Goal: Information Seeking & Learning: Find specific page/section

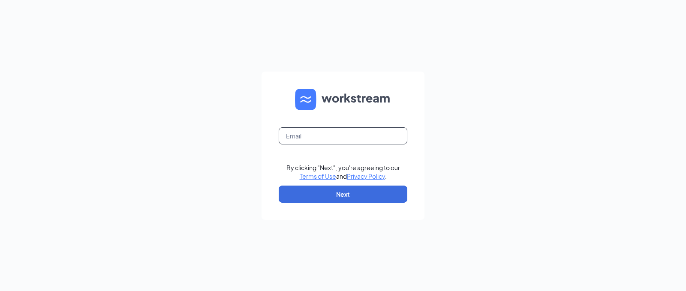
click at [308, 132] on input "text" at bounding box center [343, 135] width 129 height 17
type input "cstore161@hbboys.com"
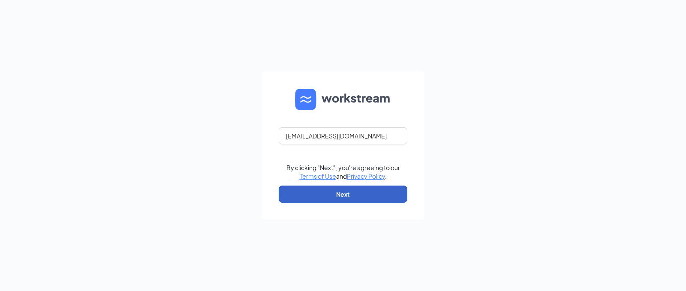
click at [331, 193] on button "Next" at bounding box center [343, 194] width 129 height 17
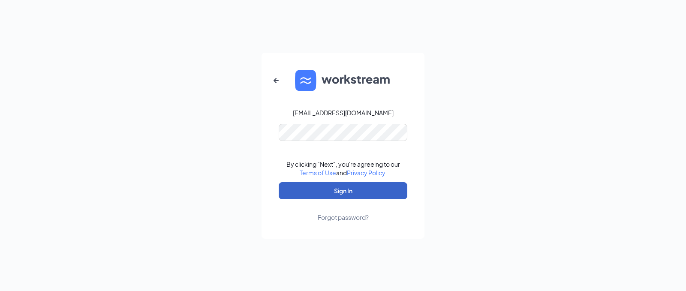
click at [316, 188] on button "Sign In" at bounding box center [343, 190] width 129 height 17
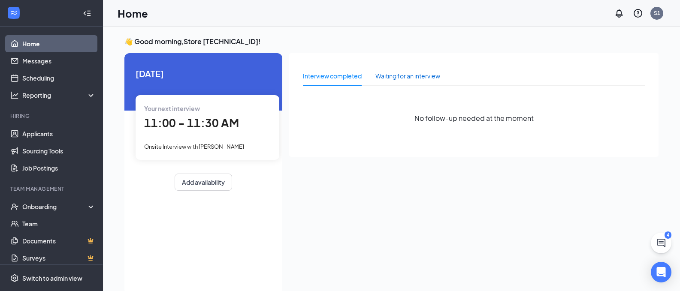
click at [405, 75] on div "Waiting for an interview" at bounding box center [407, 75] width 65 height 9
click at [343, 79] on div "Interview completed" at bounding box center [332, 75] width 59 height 9
click at [38, 203] on div "Onboarding" at bounding box center [55, 206] width 66 height 9
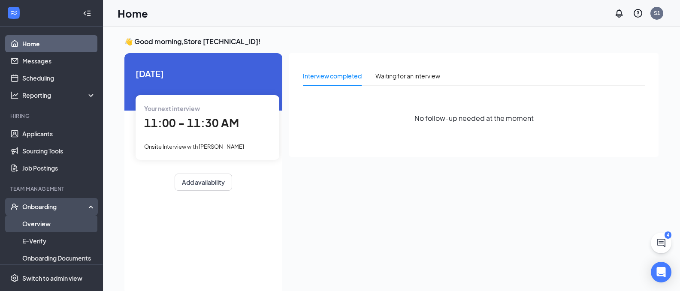
click at [38, 225] on link "Overview" at bounding box center [58, 223] width 73 height 17
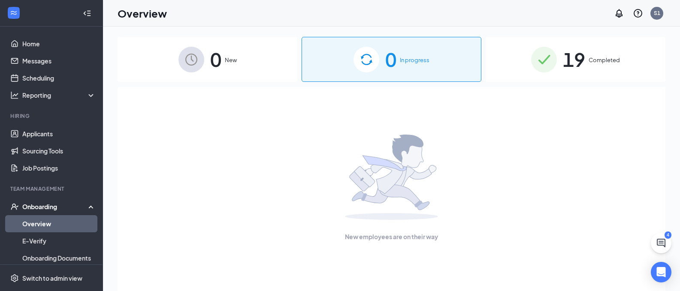
click at [601, 61] on span "Completed" at bounding box center [603, 60] width 31 height 9
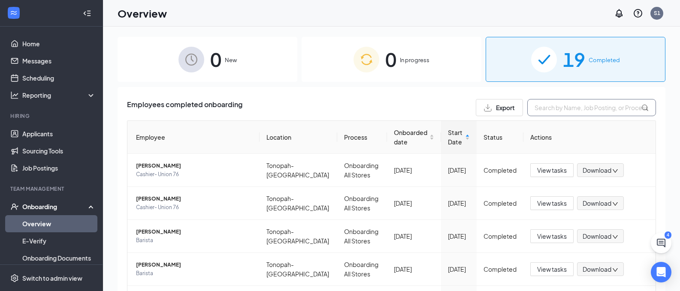
click at [536, 110] on input "text" at bounding box center [591, 107] width 129 height 17
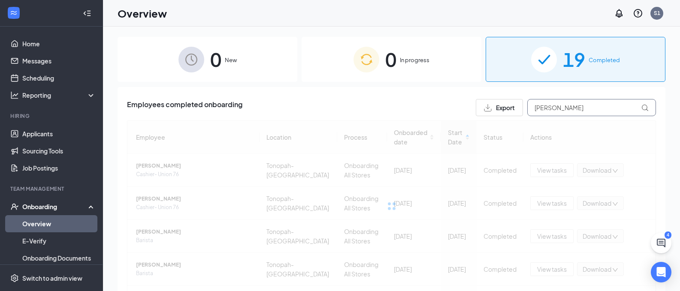
type input "[PERSON_NAME]"
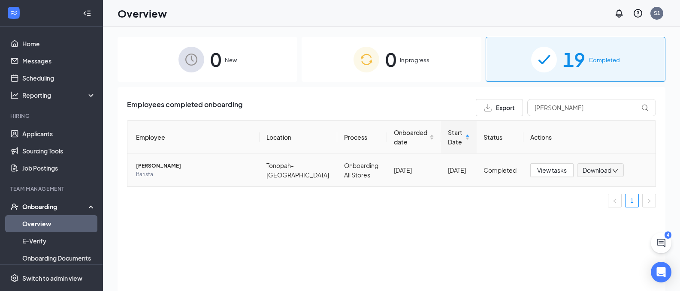
click at [158, 165] on span "[PERSON_NAME]" at bounding box center [194, 166] width 117 height 9
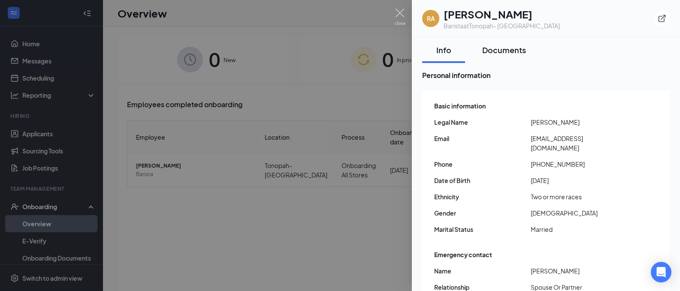
click at [500, 50] on div "Documents" at bounding box center [504, 50] width 44 height 11
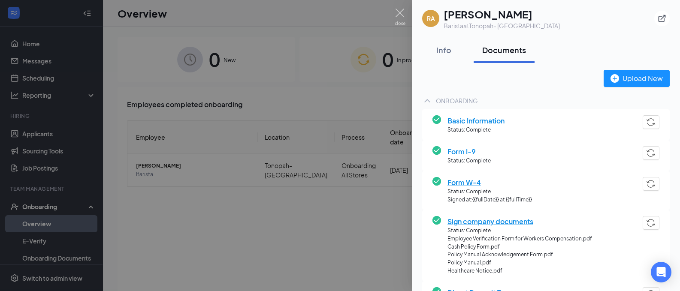
click at [460, 151] on span "Form I-9" at bounding box center [468, 151] width 43 height 11
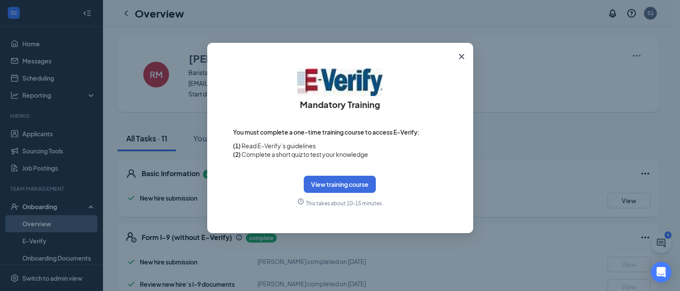
click at [461, 60] on icon "Cross" at bounding box center [461, 56] width 10 height 10
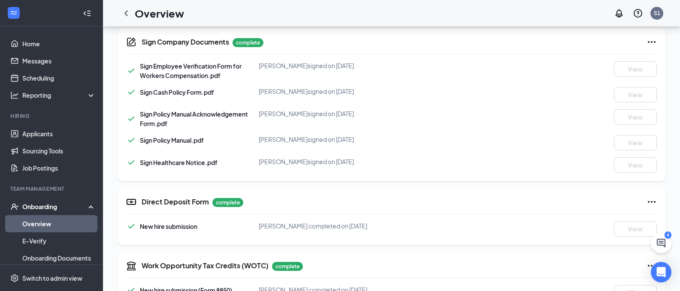
scroll to position [394, 0]
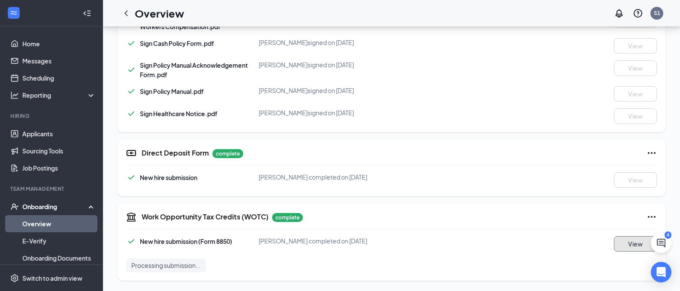
click at [623, 244] on button "View" at bounding box center [635, 243] width 43 height 15
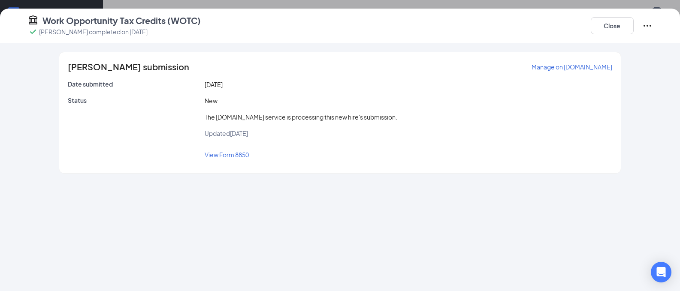
click at [232, 151] on span "View Form 8850" at bounding box center [227, 155] width 44 height 8
